Goal: Task Accomplishment & Management: Use online tool/utility

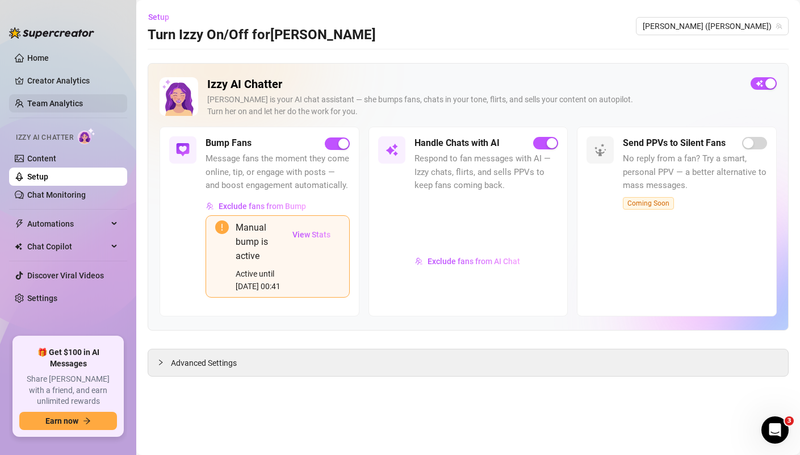
click at [76, 102] on link "Team Analytics" at bounding box center [55, 103] width 56 height 9
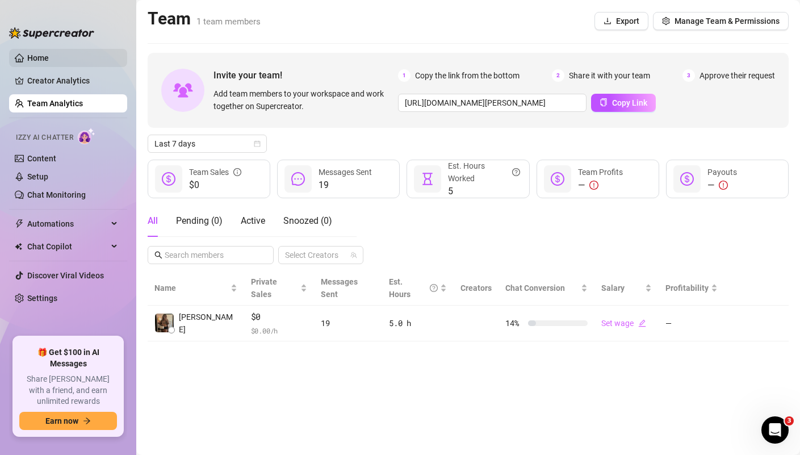
click at [49, 56] on link "Home" at bounding box center [38, 57] width 22 height 9
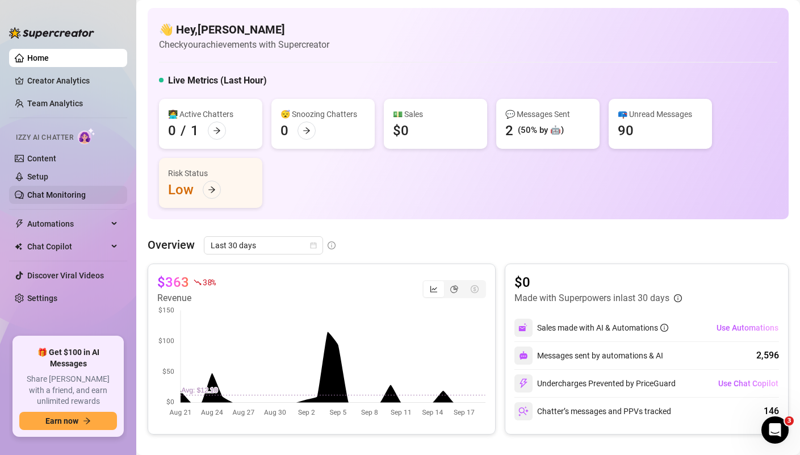
click at [62, 195] on link "Chat Monitoring" at bounding box center [56, 194] width 58 height 9
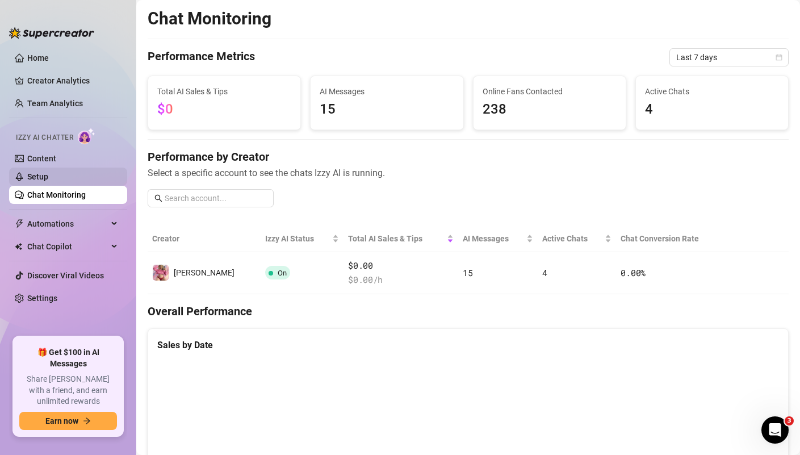
click at [48, 177] on link "Setup" at bounding box center [37, 176] width 21 height 9
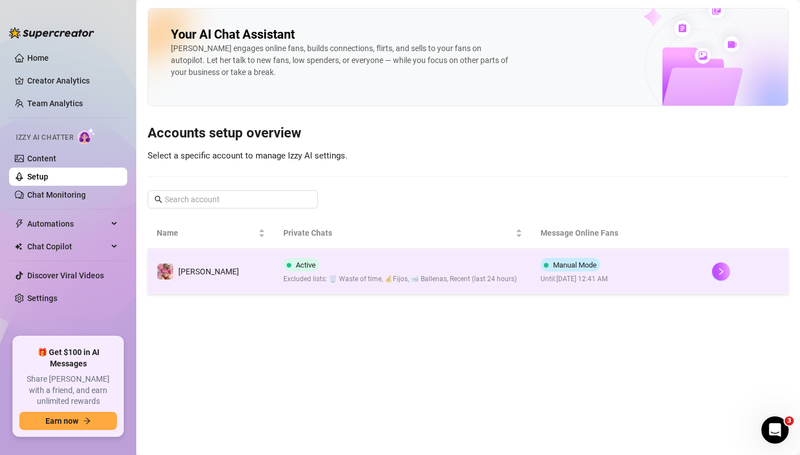
click at [389, 266] on div "Active Excluded lists: 🗑️ Waste of time, 💰Fijos, 🐋 Ballenas, Recent (last 24 ho…" at bounding box center [399, 271] width 233 height 27
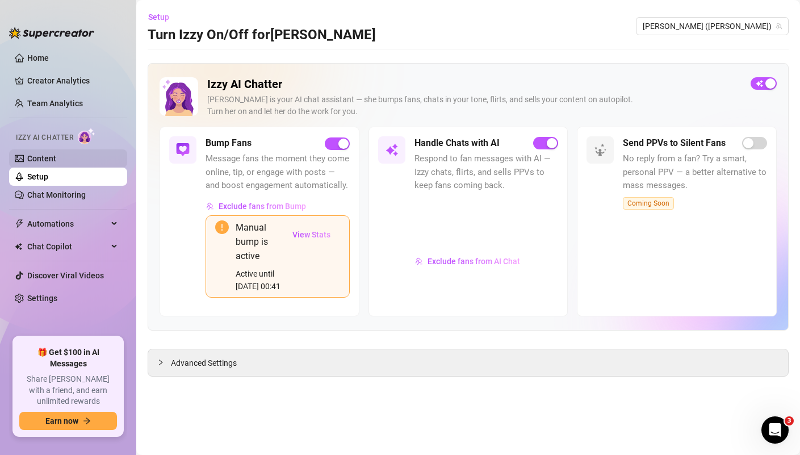
click at [56, 161] on link "Content" at bounding box center [41, 158] width 29 height 9
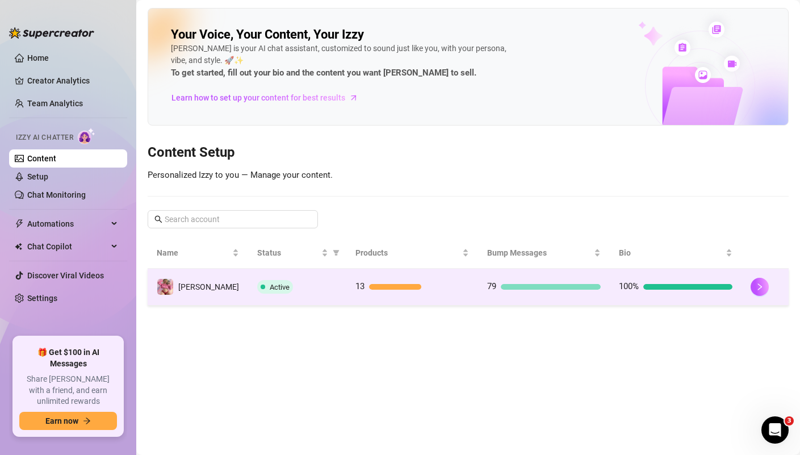
click at [303, 282] on div "Active" at bounding box center [297, 287] width 80 height 14
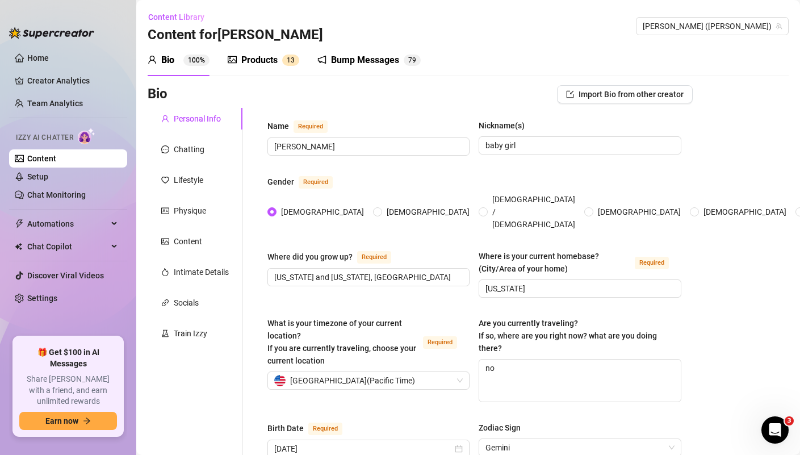
click at [258, 56] on div "Products" at bounding box center [259, 60] width 36 height 14
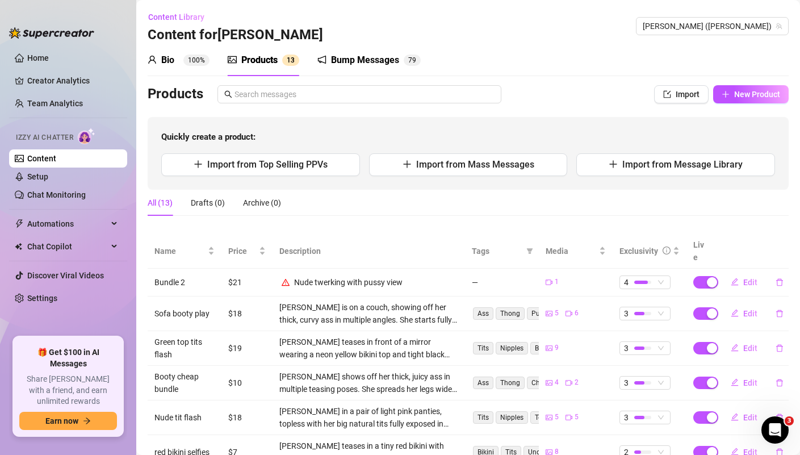
click at [65, 266] on ul "Home Creator Analytics Team Analytics Izzy AI Chatter Content Setup Chat Monito…" at bounding box center [68, 188] width 118 height 288
click at [65, 238] on span "Chat Copilot" at bounding box center [67, 246] width 81 height 18
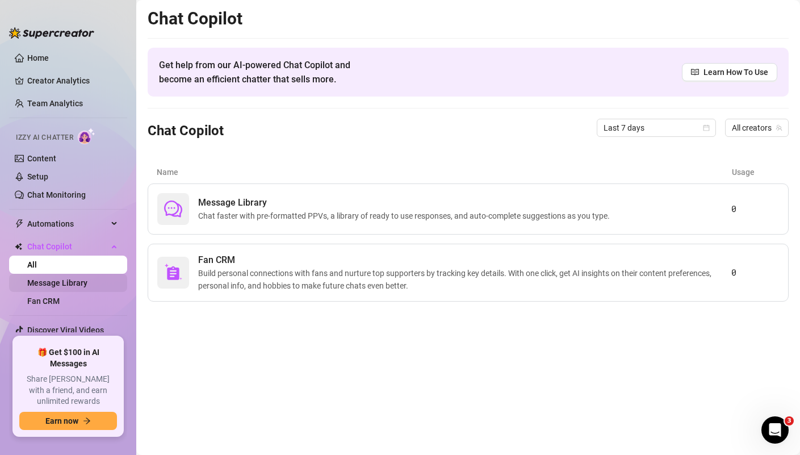
click at [69, 287] on link "Message Library" at bounding box center [57, 282] width 60 height 9
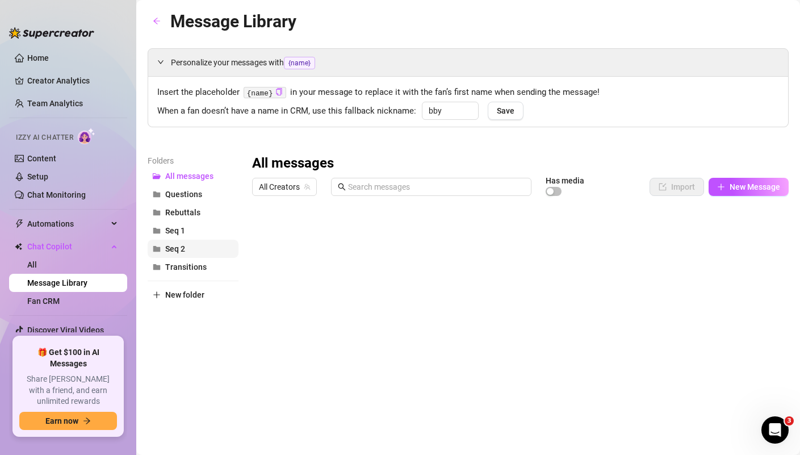
click at [199, 244] on button "Seq 2" at bounding box center [193, 249] width 91 height 18
click at [726, 254] on div at bounding box center [520, 327] width 537 height 253
click at [182, 232] on span "Seq 1" at bounding box center [175, 230] width 20 height 9
click at [631, 279] on div at bounding box center [520, 327] width 537 height 253
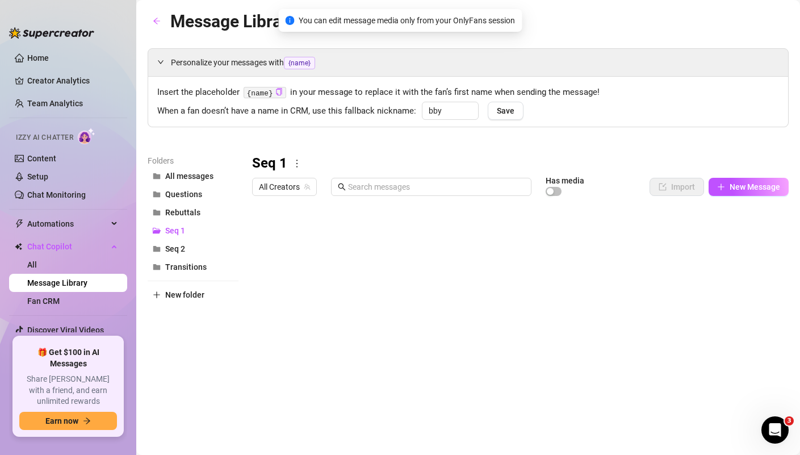
click at [621, 282] on div at bounding box center [520, 327] width 537 height 253
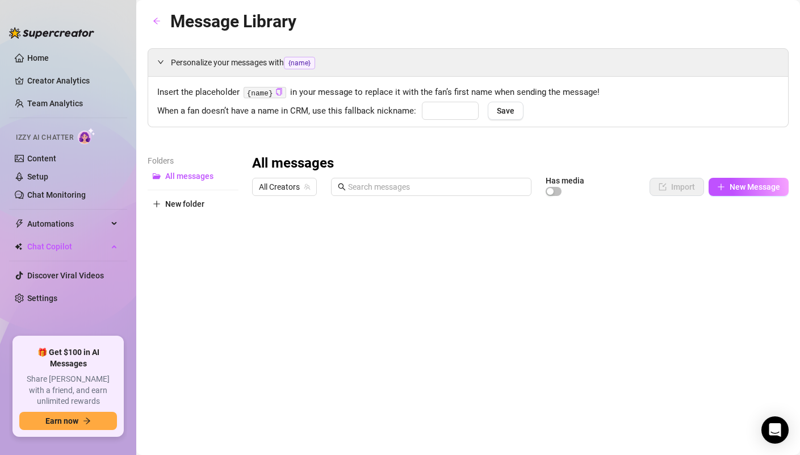
type input "bby"
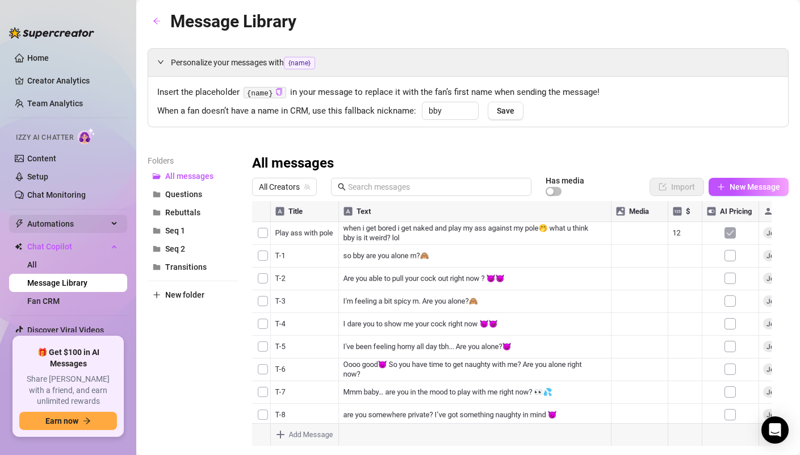
click at [62, 227] on span "Automations" at bounding box center [67, 224] width 81 height 18
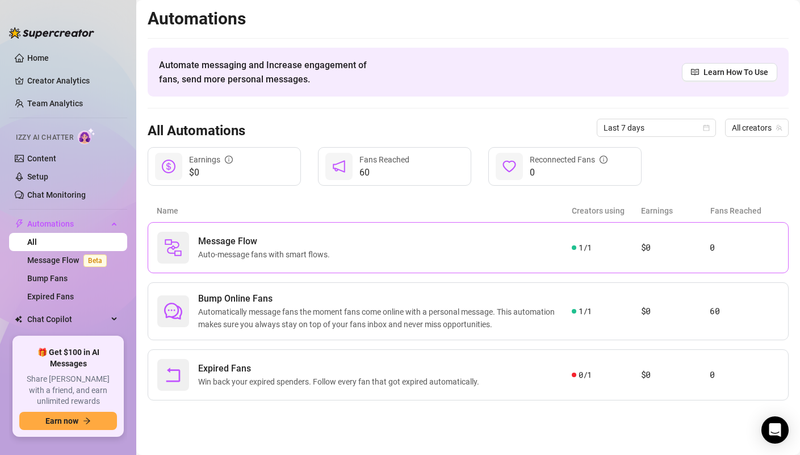
click at [250, 244] on span "Message Flow" at bounding box center [266, 241] width 136 height 14
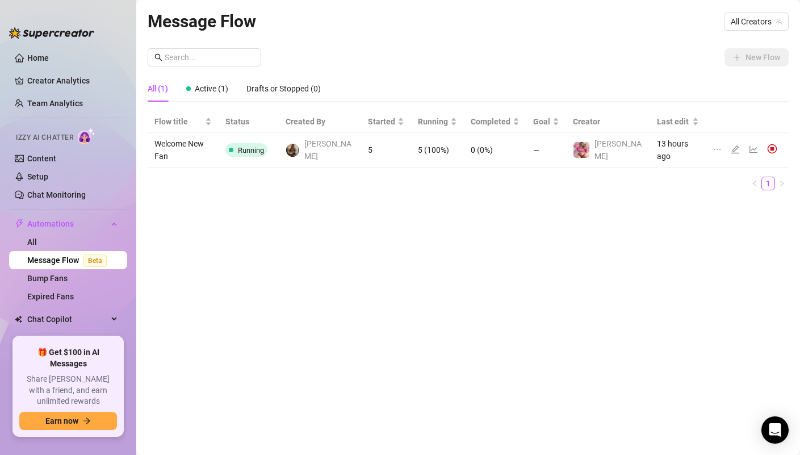
click at [279, 146] on td "Running" at bounding box center [249, 150] width 60 height 35
click at [264, 146] on span "Running" at bounding box center [251, 150] width 26 height 9
click at [279, 146] on td "Running" at bounding box center [249, 150] width 60 height 35
click at [333, 147] on span "[PERSON_NAME]" at bounding box center [329, 149] width 50 height 25
click at [411, 147] on td "5 (100%)" at bounding box center [437, 150] width 53 height 35
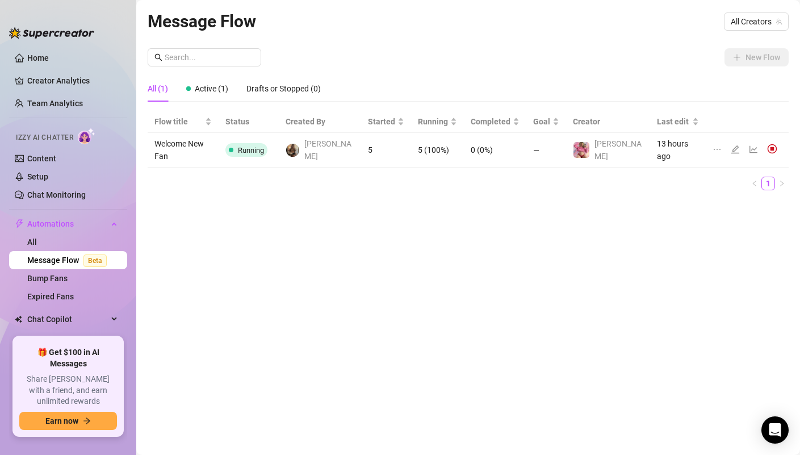
click at [264, 146] on span "Running" at bounding box center [251, 150] width 26 height 9
click at [178, 142] on td "Welcome New Fan" at bounding box center [183, 150] width 71 height 35
click at [180, 143] on td "Welcome New Fan" at bounding box center [183, 150] width 71 height 35
click at [731, 148] on icon "edit" at bounding box center [735, 149] width 9 height 9
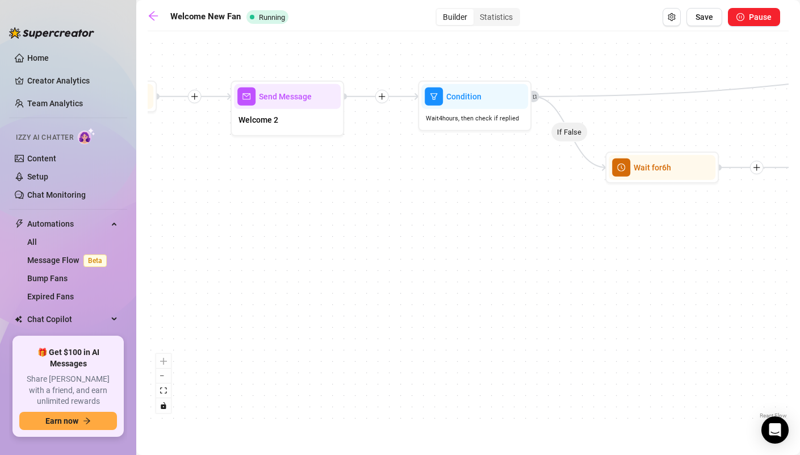
drag, startPoint x: 368, startPoint y: 263, endPoint x: 295, endPoint y: 279, distance: 75.5
click at [295, 279] on div "If True If False If True Send Message $20 Win Sexting🎁 1 media Avoid double sen…" at bounding box center [468, 229] width 641 height 384
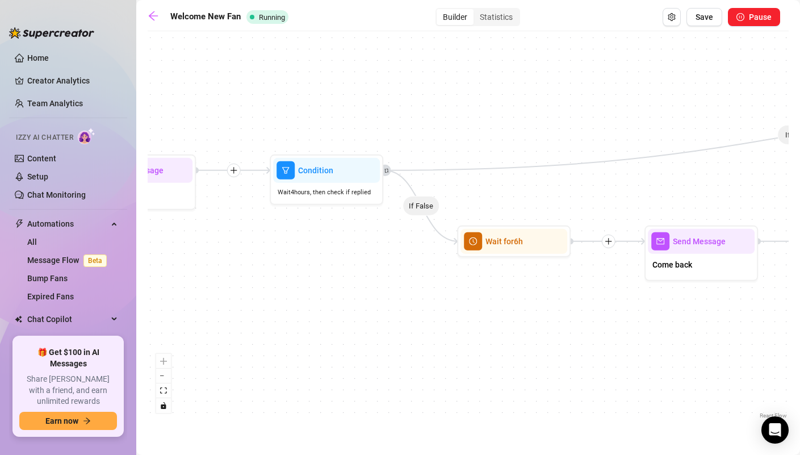
drag, startPoint x: 475, startPoint y: 223, endPoint x: 326, endPoint y: 297, distance: 165.8
click at [326, 297] on div "If True If False If True Send Message $20 Win Sexting🎁 1 media Avoid double sen…" at bounding box center [468, 229] width 641 height 384
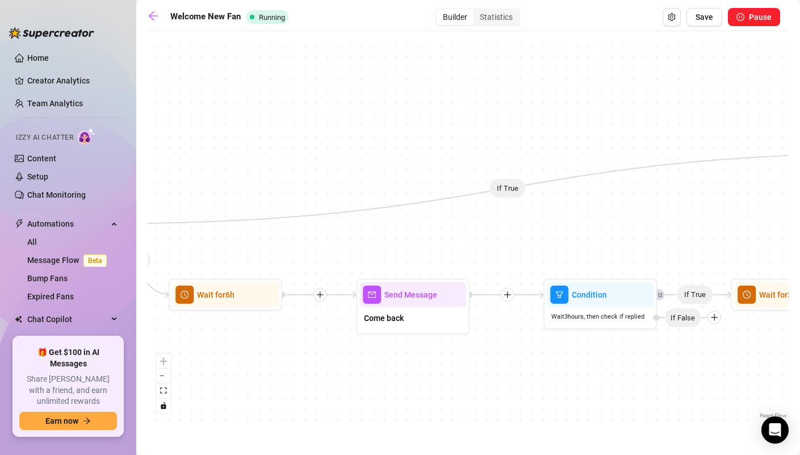
drag, startPoint x: 575, startPoint y: 312, endPoint x: 286, endPoint y: 365, distance: 293.8
click at [286, 365] on div "If True If False If True Send Message $20 Win Sexting🎁 1 media Avoid double sen…" at bounding box center [468, 229] width 641 height 384
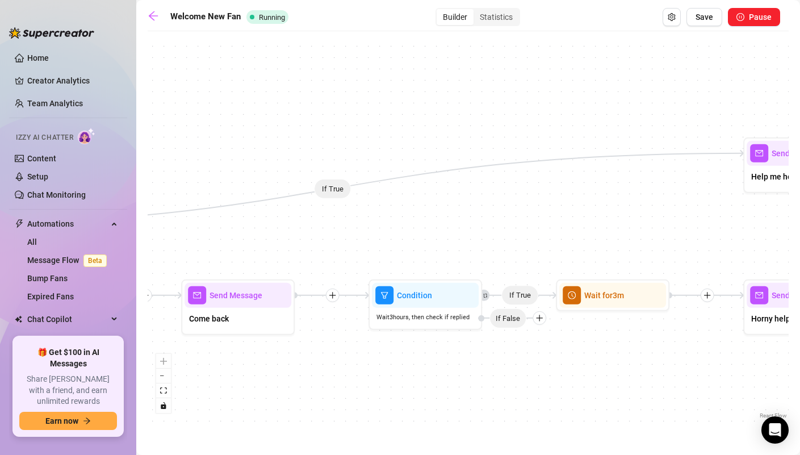
drag, startPoint x: 619, startPoint y: 196, endPoint x: 351, endPoint y: 258, distance: 275.0
click at [351, 257] on div "If True If False If True Send Message $20 Win Sexting🎁 1 media Avoid double sen…" at bounding box center [468, 229] width 641 height 384
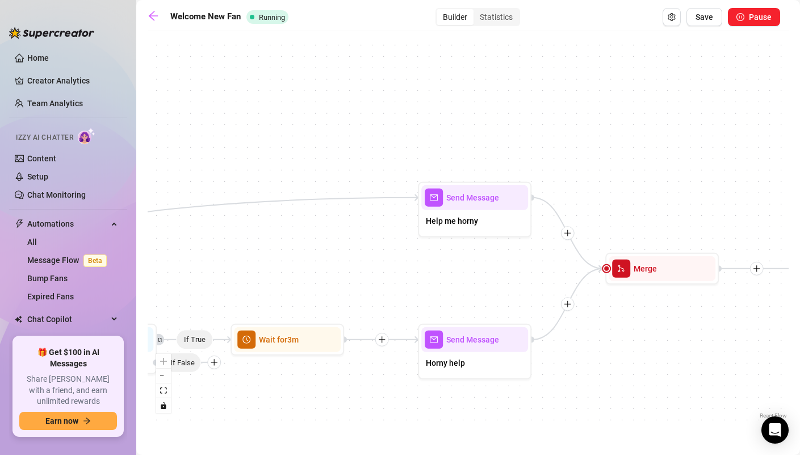
drag, startPoint x: 583, startPoint y: 307, endPoint x: 408, endPoint y: 290, distance: 175.2
click at [408, 289] on div "If True If False If True Send Message $20 Win Sexting🎁 1 media Avoid double sen…" at bounding box center [468, 229] width 641 height 384
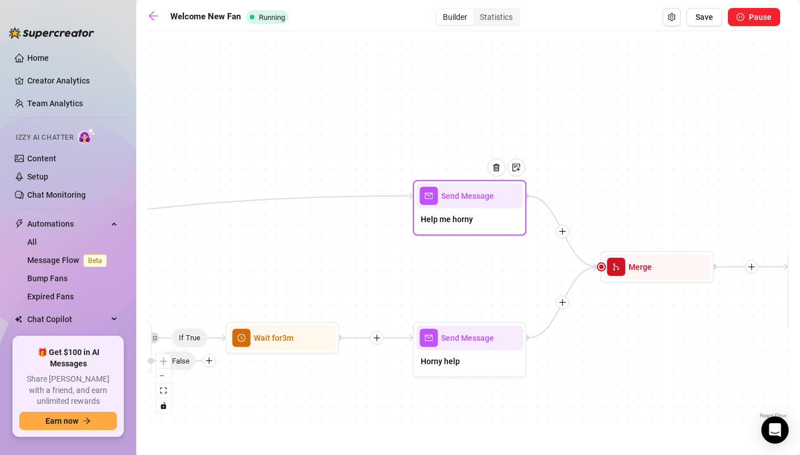
click at [478, 202] on div at bounding box center [500, 176] width 49 height 58
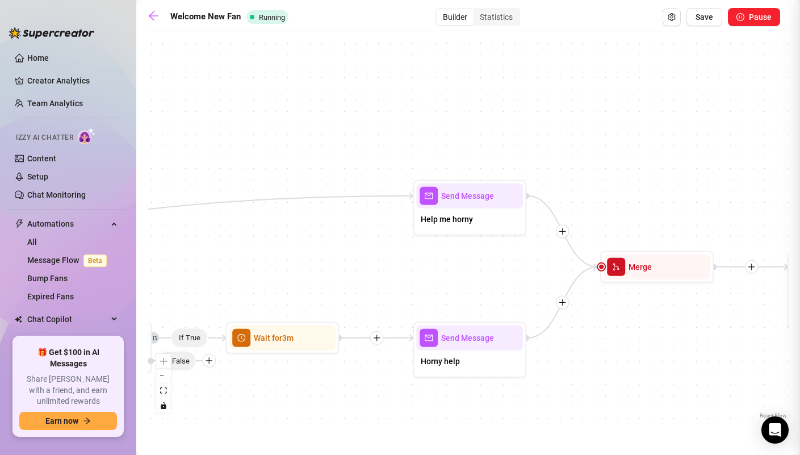
type textarea "well bby I horny 24/7 that why I open my onlyfans😫 think you can help me?"
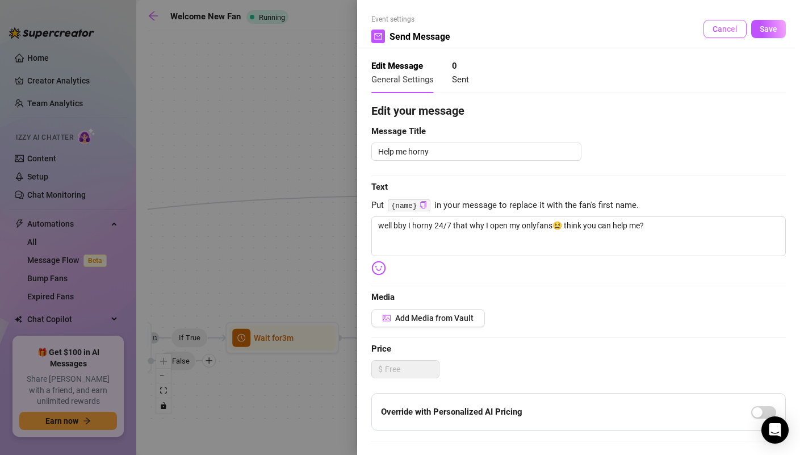
click at [706, 35] on button "Cancel" at bounding box center [724, 29] width 43 height 18
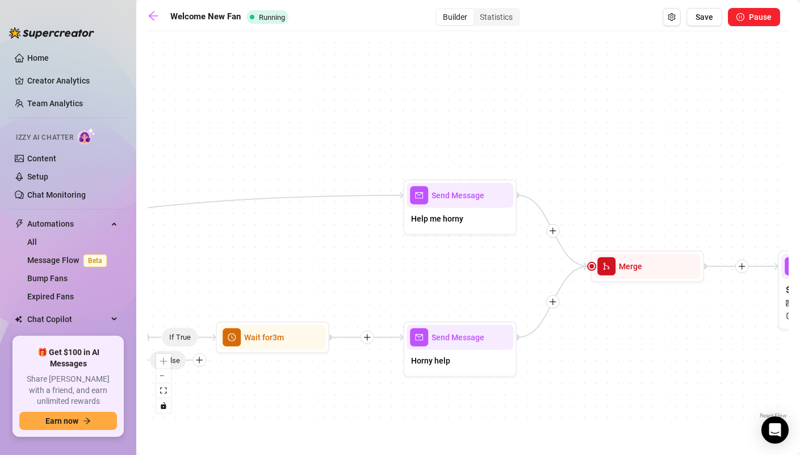
drag, startPoint x: 598, startPoint y: 117, endPoint x: 472, endPoint y: 116, distance: 126.6
click at [475, 116] on div "If True If False If True Send Message $20 Win Sexting🎁 1 media Avoid double sen…" at bounding box center [468, 229] width 641 height 384
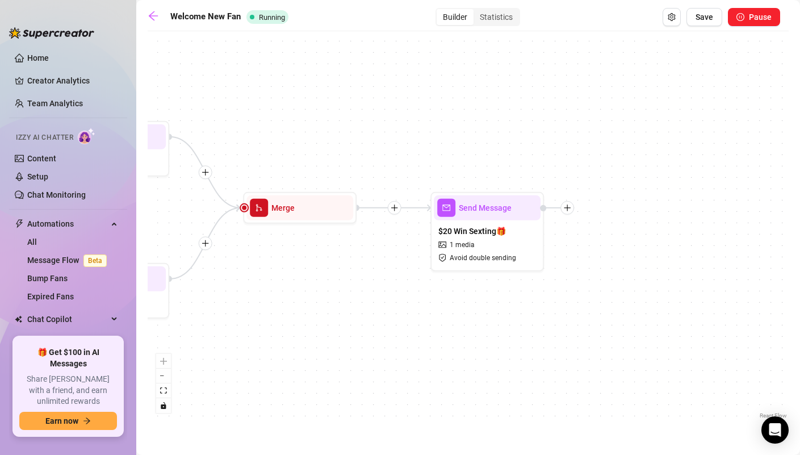
drag, startPoint x: 640, startPoint y: 198, endPoint x: 407, endPoint y: 140, distance: 241.0
click at [407, 140] on div "If True If False If True Send Message $20 Win Sexting🎁 1 media Avoid double sen…" at bounding box center [468, 229] width 641 height 384
click at [481, 242] on div "$20 Win Sexting🎁 1 media Avoid double sending" at bounding box center [486, 244] width 107 height 48
type textarea "Hey I wanna let you know that you won a special discount for our first text sex…"
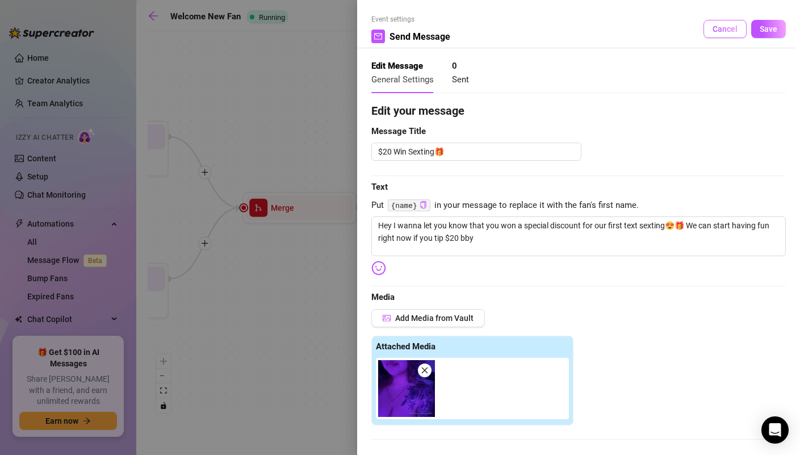
click at [714, 30] on span "Cancel" at bounding box center [725, 28] width 25 height 9
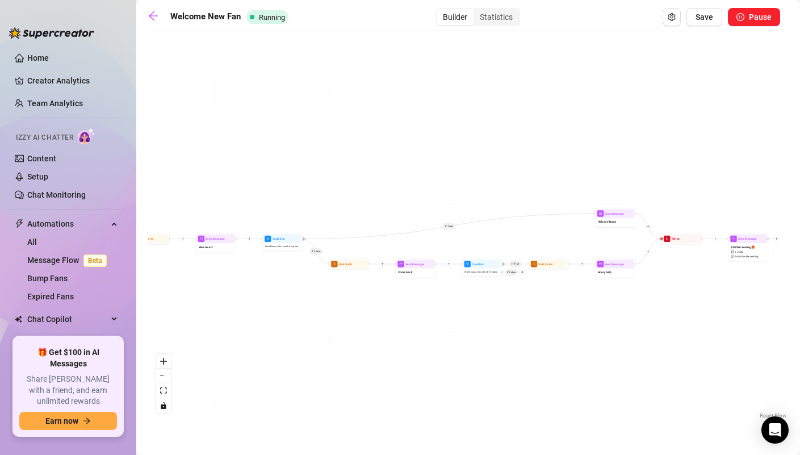
drag, startPoint x: 533, startPoint y: 310, endPoint x: 762, endPoint y: 322, distance: 229.7
click at [761, 322] on div "If True If False If True Send Message $20 Win Sexting🎁 1 media Avoid double sen…" at bounding box center [468, 229] width 641 height 384
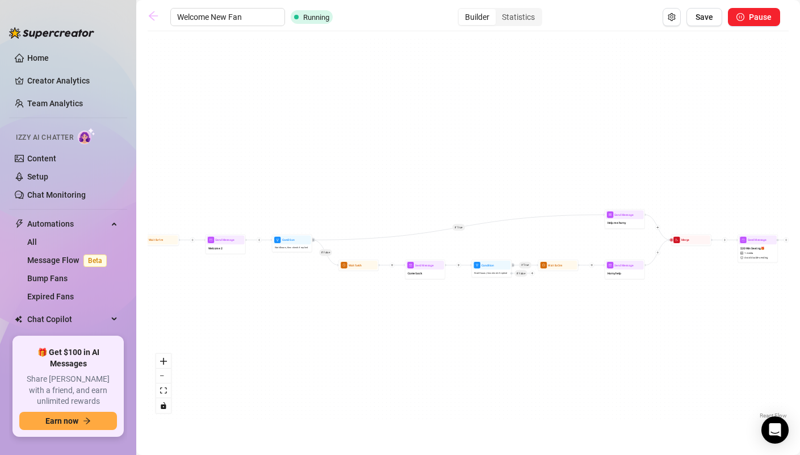
click at [152, 12] on icon "arrow-left" at bounding box center [153, 15] width 9 height 9
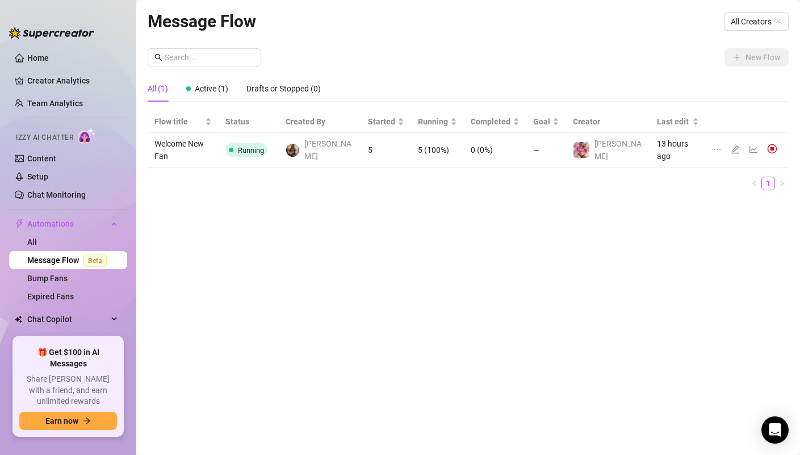
click at [732, 147] on icon "edit" at bounding box center [735, 149] width 9 height 9
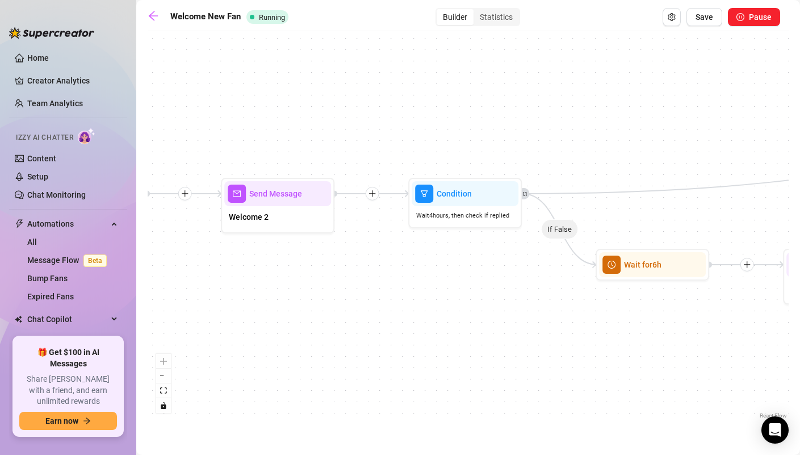
drag, startPoint x: 489, startPoint y: 270, endPoint x: 361, endPoint y: 318, distance: 137.1
click at [361, 318] on div "If True If False If True Send Message $20 Win Sexting🎁 1 media Avoid double sen…" at bounding box center [468, 229] width 641 height 384
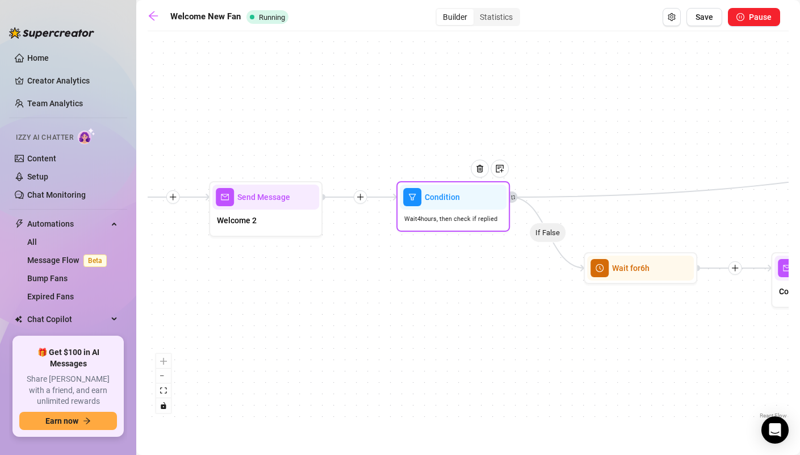
click at [447, 217] on span "Wait 4 hours, then check if replied" at bounding box center [450, 219] width 93 height 10
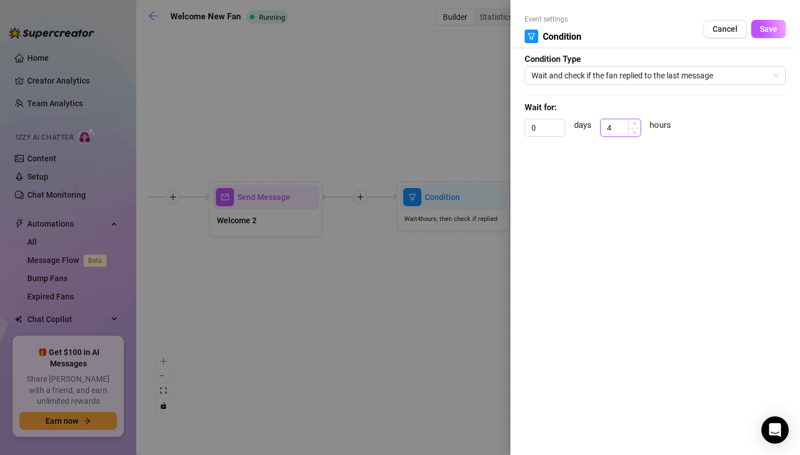
click at [609, 128] on input "4" at bounding box center [621, 127] width 40 height 17
click at [774, 28] on span "Save" at bounding box center [769, 28] width 18 height 9
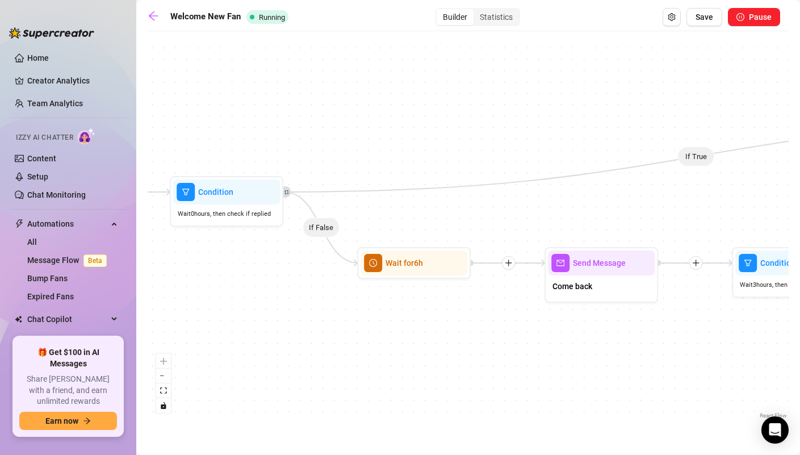
drag, startPoint x: 564, startPoint y: 311, endPoint x: 338, endPoint y: 306, distance: 226.0
click at [338, 306] on div "If True If False If True Send Message $20 Win Sexting🎁 1 media Avoid double sen…" at bounding box center [468, 229] width 641 height 384
click at [418, 265] on span "Wait for 6h" at bounding box center [403, 263] width 37 height 12
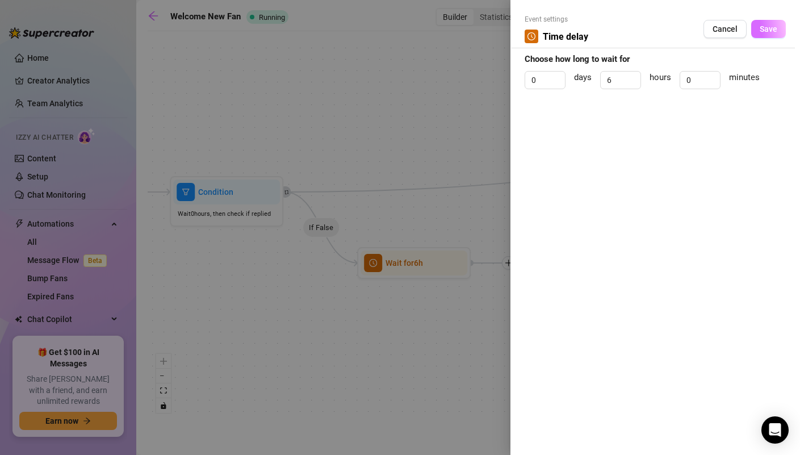
click at [767, 30] on span "Save" at bounding box center [769, 28] width 18 height 9
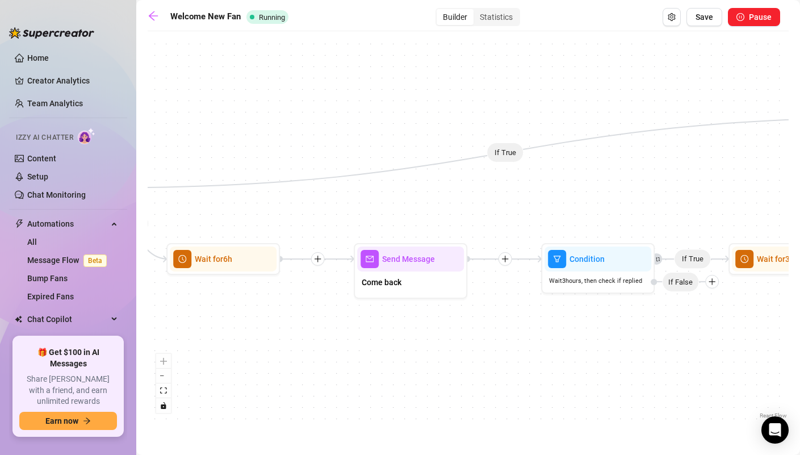
drag, startPoint x: 618, startPoint y: 199, endPoint x: 428, endPoint y: 195, distance: 190.8
click at [428, 195] on div "If True If False If True Send Message $20 Win Sexting🎁 1 media Avoid double sen…" at bounding box center [468, 229] width 641 height 384
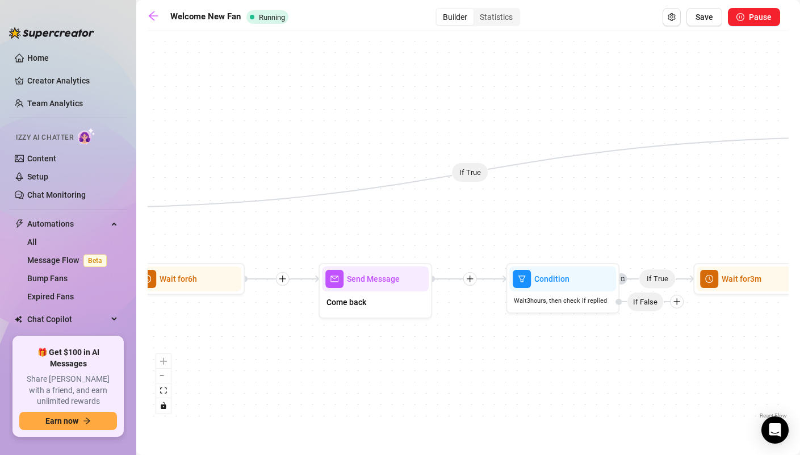
drag, startPoint x: 634, startPoint y: 188, endPoint x: 552, endPoint y: 196, distance: 81.6
click at [535, 221] on div "If True If False If True Send Message $20 Win Sexting🎁 1 media Avoid double sen…" at bounding box center [468, 229] width 641 height 384
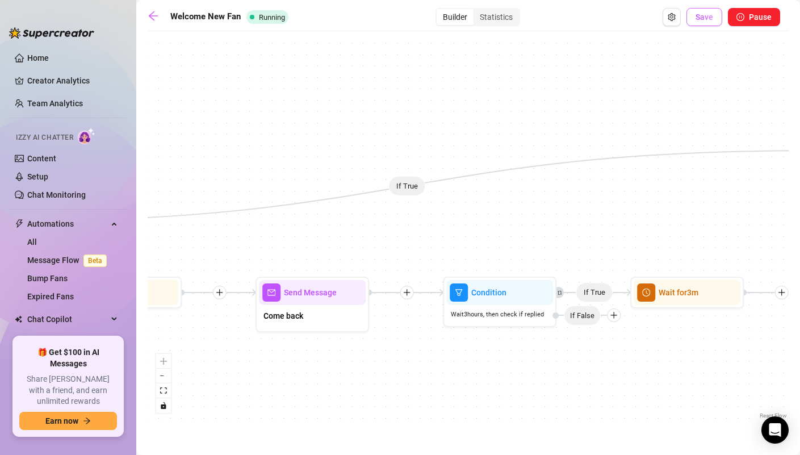
click at [697, 20] on span "Save" at bounding box center [704, 16] width 18 height 9
